Goal: Find contact information: Find contact information

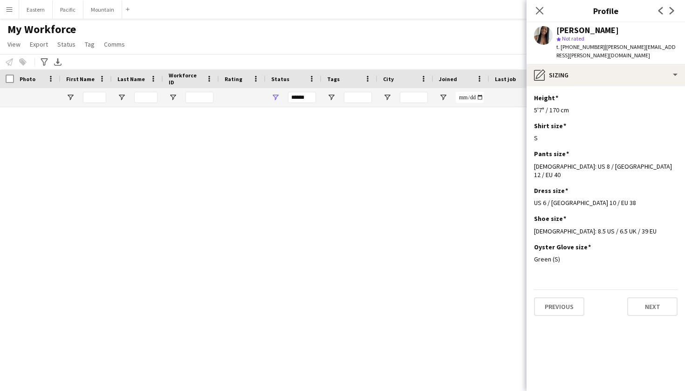
scroll to position [638, 0]
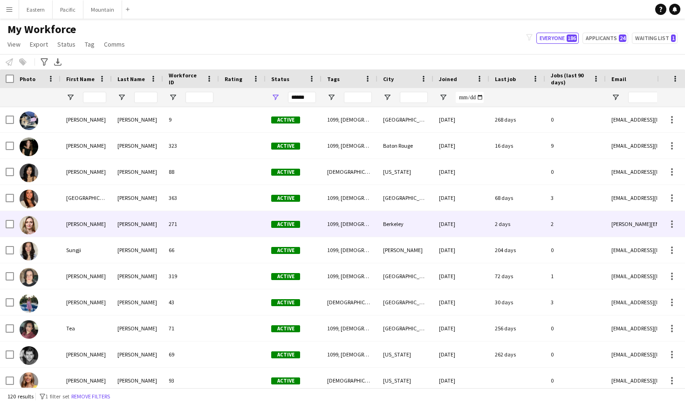
click at [139, 230] on div "Eberly" at bounding box center [137, 224] width 51 height 26
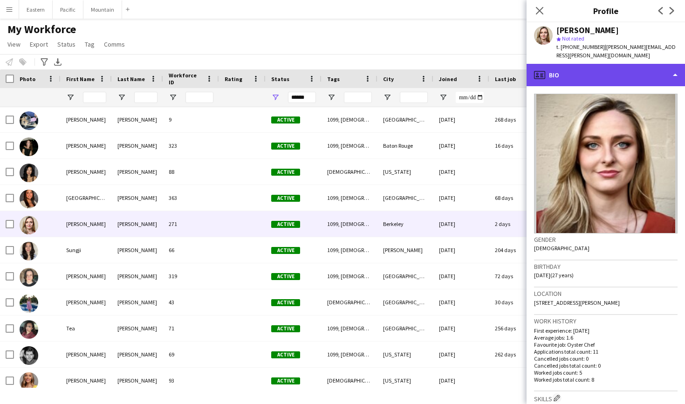
click at [640, 67] on div "profile Bio" at bounding box center [605, 75] width 158 height 22
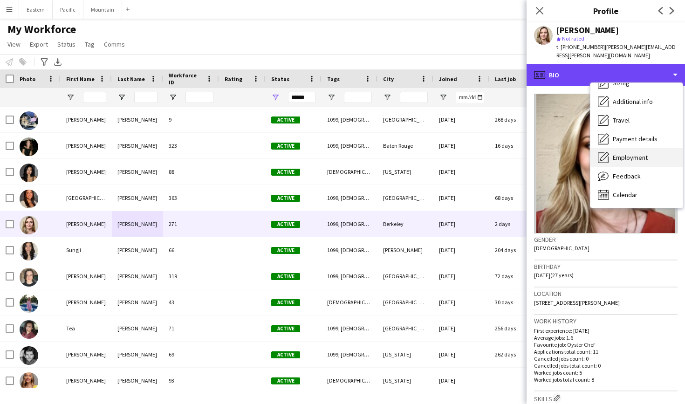
scroll to position [69, 0]
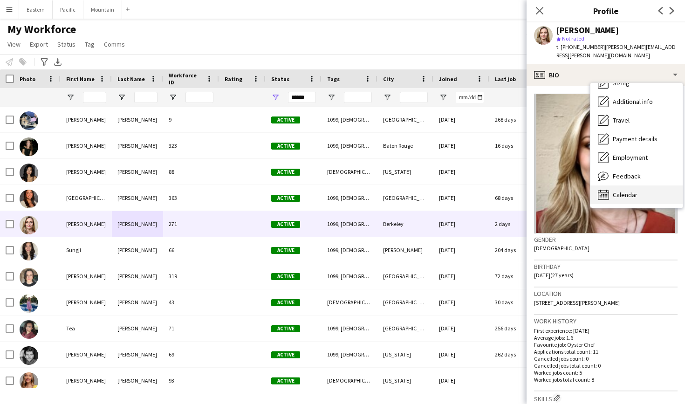
click at [643, 185] on div "Calendar Calendar" at bounding box center [636, 194] width 92 height 19
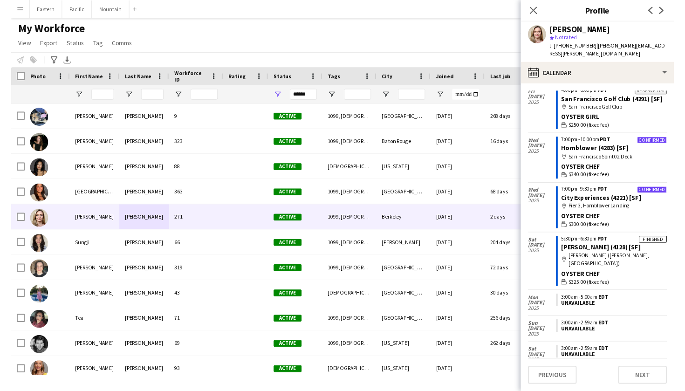
scroll to position [97, 0]
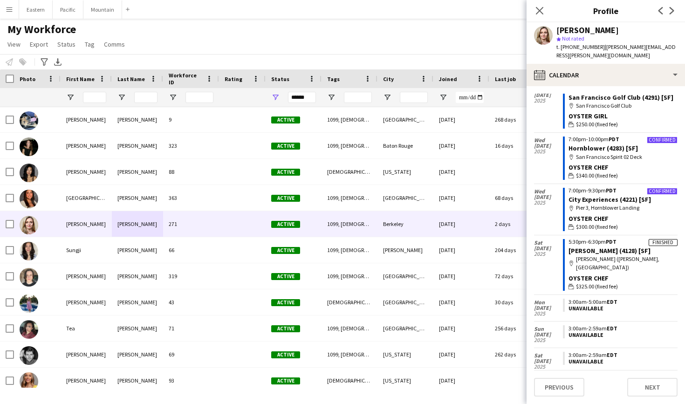
click at [643, 255] on div "map-marker Park Winters (Winters, CA)" at bounding box center [622, 263] width 109 height 17
click at [631, 255] on div "map-marker Park Winters (Winters, CA)" at bounding box center [622, 263] width 109 height 17
click at [647, 255] on div "map-marker Park Winters (Winters, CA)" at bounding box center [622, 263] width 109 height 17
click at [617, 246] on link "Megan Bohorquez (4128) [SF]" at bounding box center [609, 250] width 82 height 8
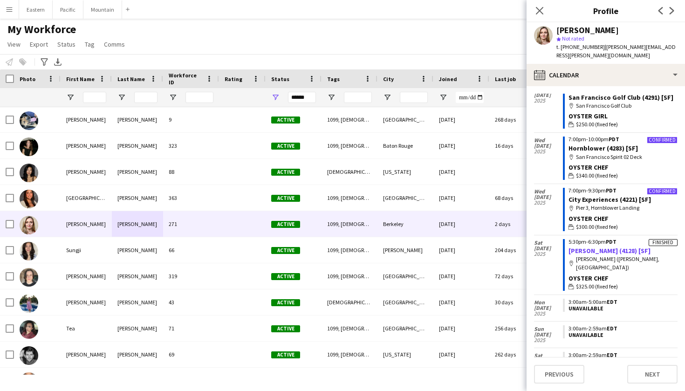
click at [586, 246] on link "Megan Bohorquez (4128) [SF]" at bounding box center [609, 250] width 82 height 8
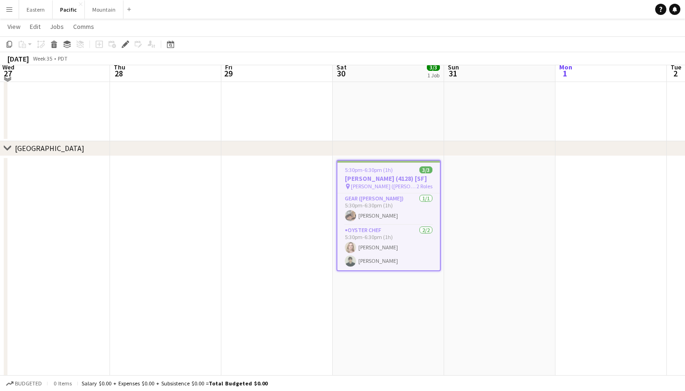
scroll to position [434, 0]
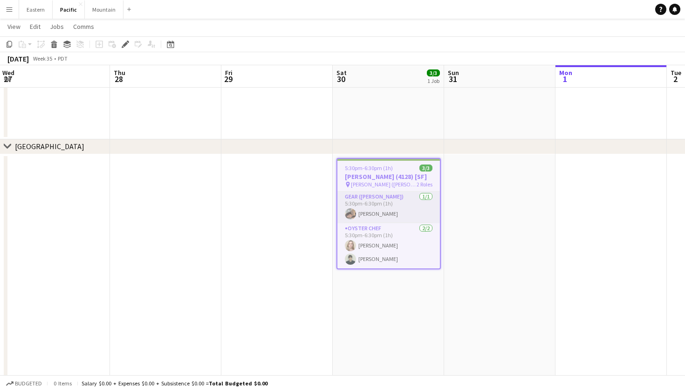
click at [400, 211] on app-card-role "Gear (Hannah) 1/1 5:30pm-6:30pm (1h) Hannah Chea" at bounding box center [388, 207] width 102 height 32
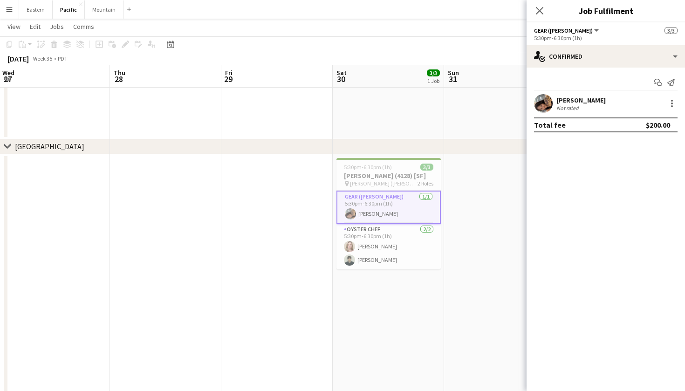
scroll to position [0, 0]
click at [392, 230] on app-card-role "Oyster Chef 2/2 5:30pm-6:30pm (1h) Stephanie Eberly Noah Scohy" at bounding box center [388, 246] width 104 height 45
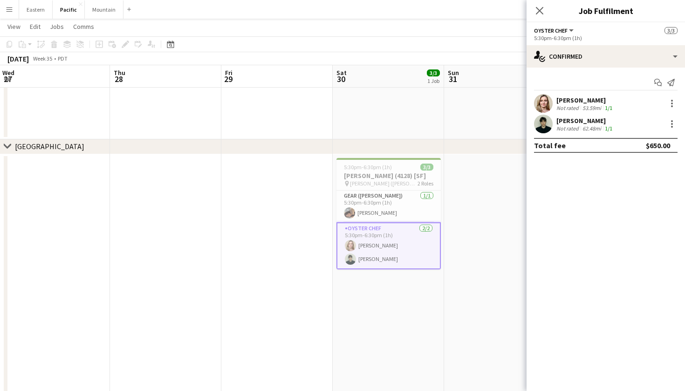
click at [600, 97] on div "Stephanie Eberly" at bounding box center [585, 100] width 58 height 8
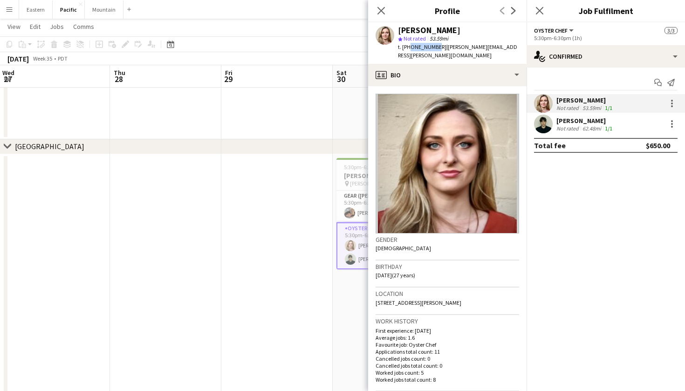
drag, startPoint x: 407, startPoint y: 47, endPoint x: 434, endPoint y: 47, distance: 27.0
click at [434, 47] on span "t. +17049937643" at bounding box center [422, 46] width 48 height 7
click at [474, 32] on div "Stephanie Eberly" at bounding box center [458, 30] width 121 height 8
drag, startPoint x: 408, startPoint y: 47, endPoint x: 435, endPoint y: 47, distance: 27.0
click at [435, 47] on span "t. +17049937643" at bounding box center [422, 46] width 48 height 7
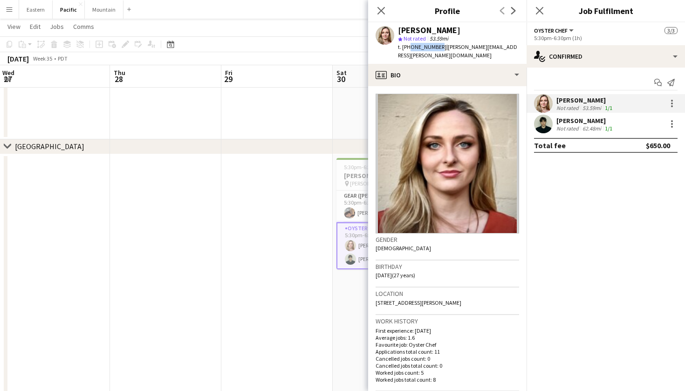
copy span "7049937643"
click at [382, 10] on icon at bounding box center [380, 10] width 9 height 9
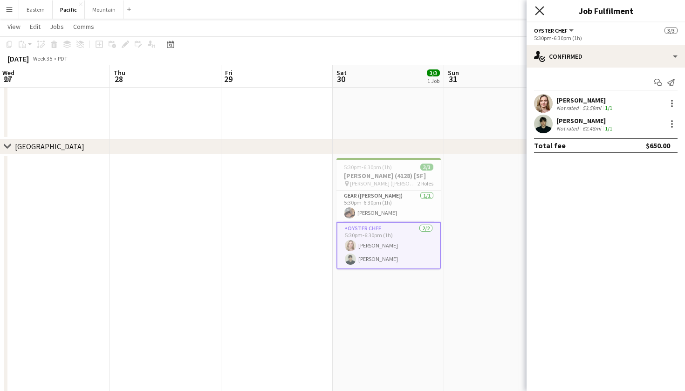
click at [539, 14] on icon "Close pop-in" at bounding box center [539, 10] width 9 height 9
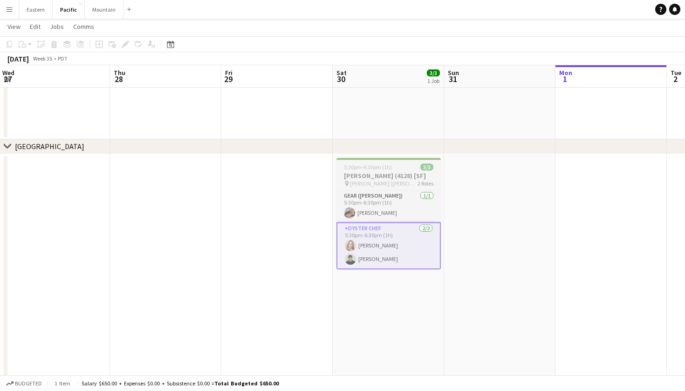
click at [402, 240] on app-card-role "Oyster Chef 2/2 5:30pm-6:30pm (1h) Stephanie Eberly Noah Scohy" at bounding box center [388, 245] width 104 height 47
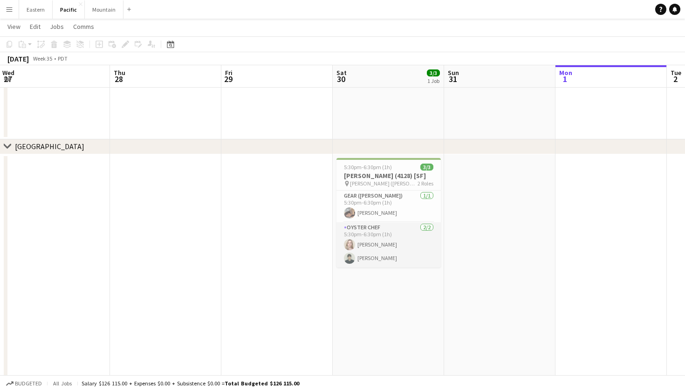
click at [383, 241] on app-card-role "Oyster Chef 2/2 5:30pm-6:30pm (1h) Stephanie Eberly Noah Scohy" at bounding box center [388, 244] width 104 height 45
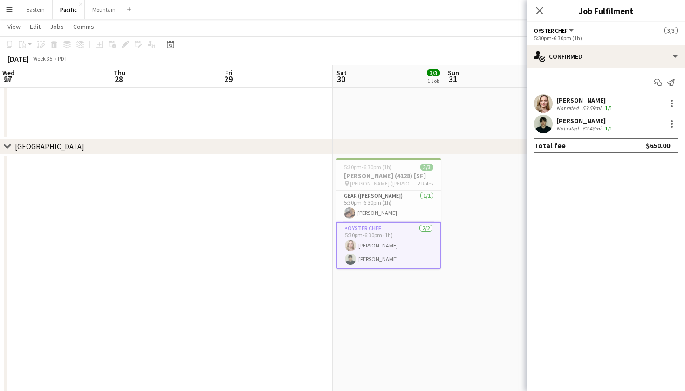
click at [580, 105] on div "53.59mi" at bounding box center [591, 107] width 22 height 7
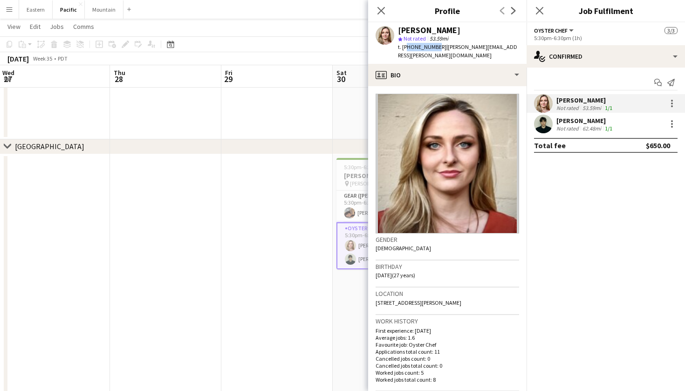
drag, startPoint x: 406, startPoint y: 48, endPoint x: 434, endPoint y: 48, distance: 27.5
click at [434, 48] on span "t. +17049937643" at bounding box center [422, 46] width 48 height 7
copy span "1704993764"
click at [466, 26] on div "Stephanie Eberly star Not rated 53.59mi t. +17049937643 | eberly.stephanie@gmai…" at bounding box center [447, 42] width 158 height 41
drag, startPoint x: 408, startPoint y: 48, endPoint x: 435, endPoint y: 48, distance: 27.5
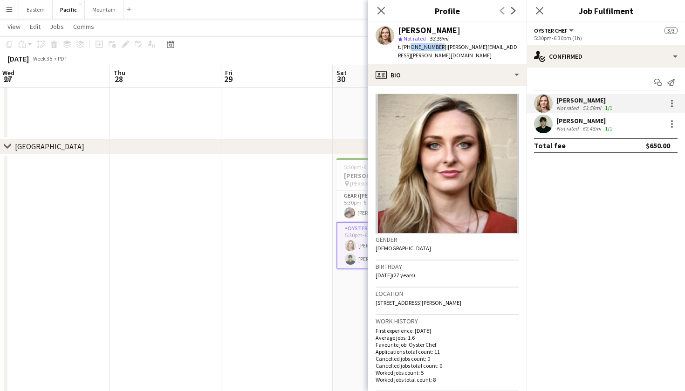
click at [435, 48] on span "t. +17049937643" at bounding box center [422, 46] width 48 height 7
copy span "7049937643"
drag, startPoint x: 509, startPoint y: 46, endPoint x: 440, endPoint y: 48, distance: 69.4
click at [440, 48] on div "Stephanie Eberly star Not rated 53.59mi t. +17049937643 | eberly.stephanie@gmai…" at bounding box center [447, 42] width 158 height 41
copy span "eberly.stephanie@gmail.com"
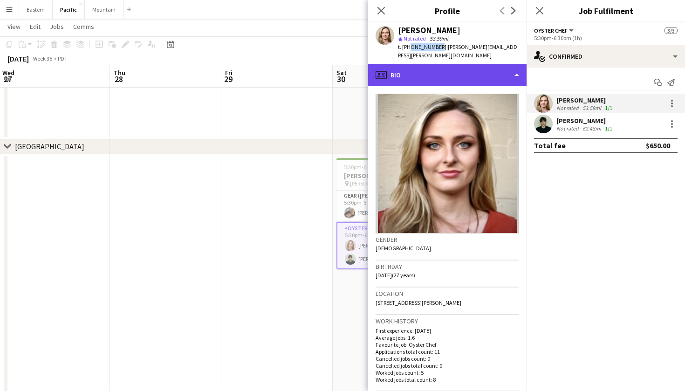
click at [498, 64] on div "profile Bio" at bounding box center [447, 75] width 158 height 22
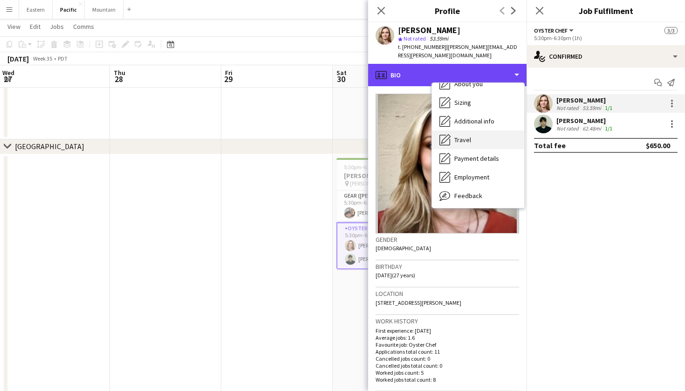
scroll to position [52, 0]
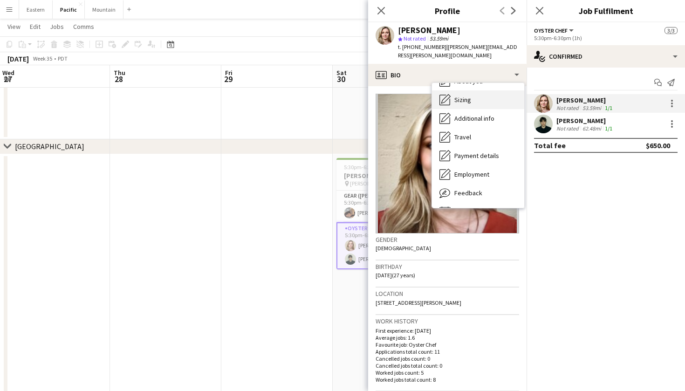
click at [473, 92] on div "Sizing Sizing" at bounding box center [478, 99] width 92 height 19
